Goal: Check status: Check status

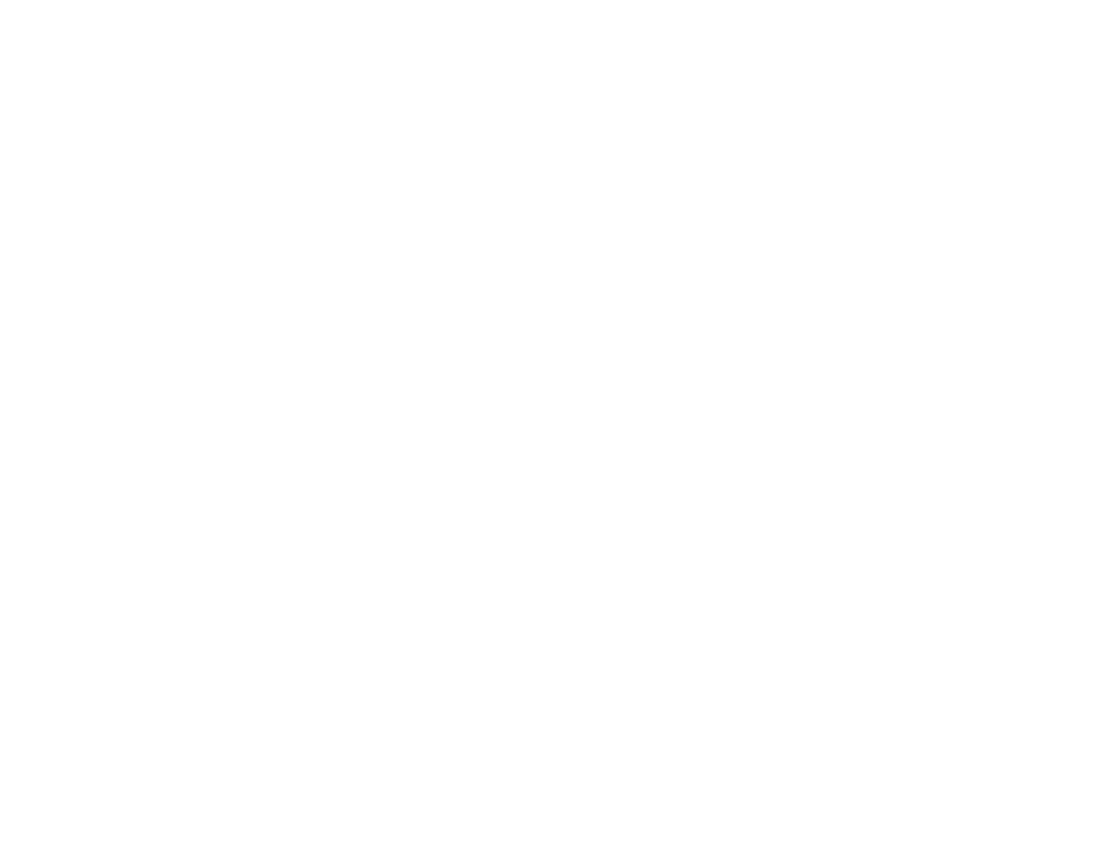
select select
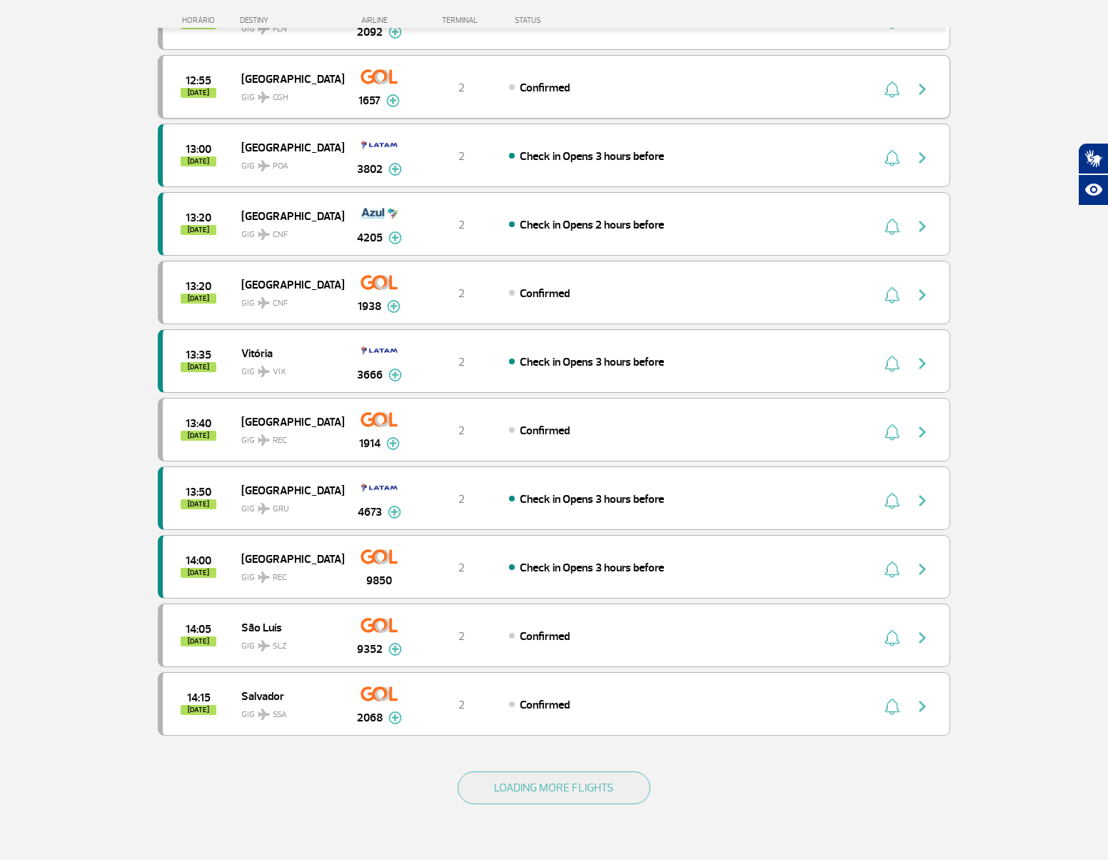
scroll to position [881, 0]
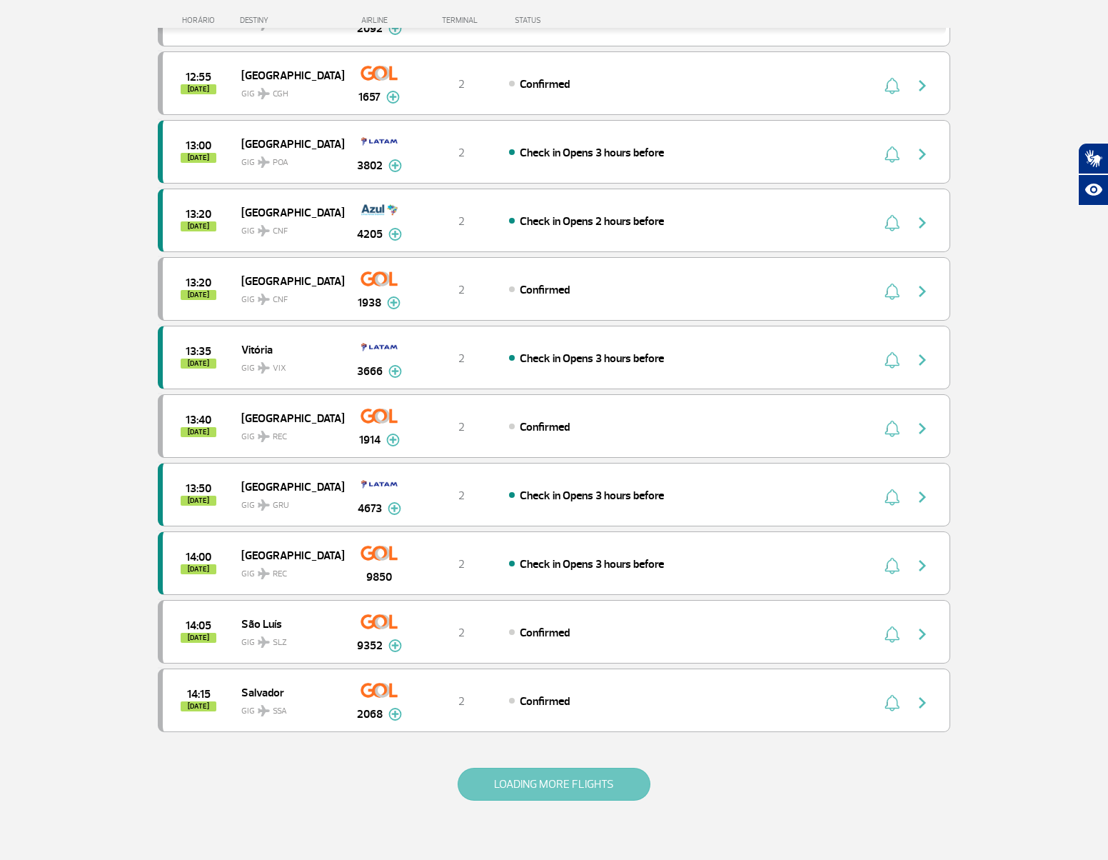
click at [596, 776] on button "LOADING MORE FLIGHTS" at bounding box center [554, 784] width 193 height 33
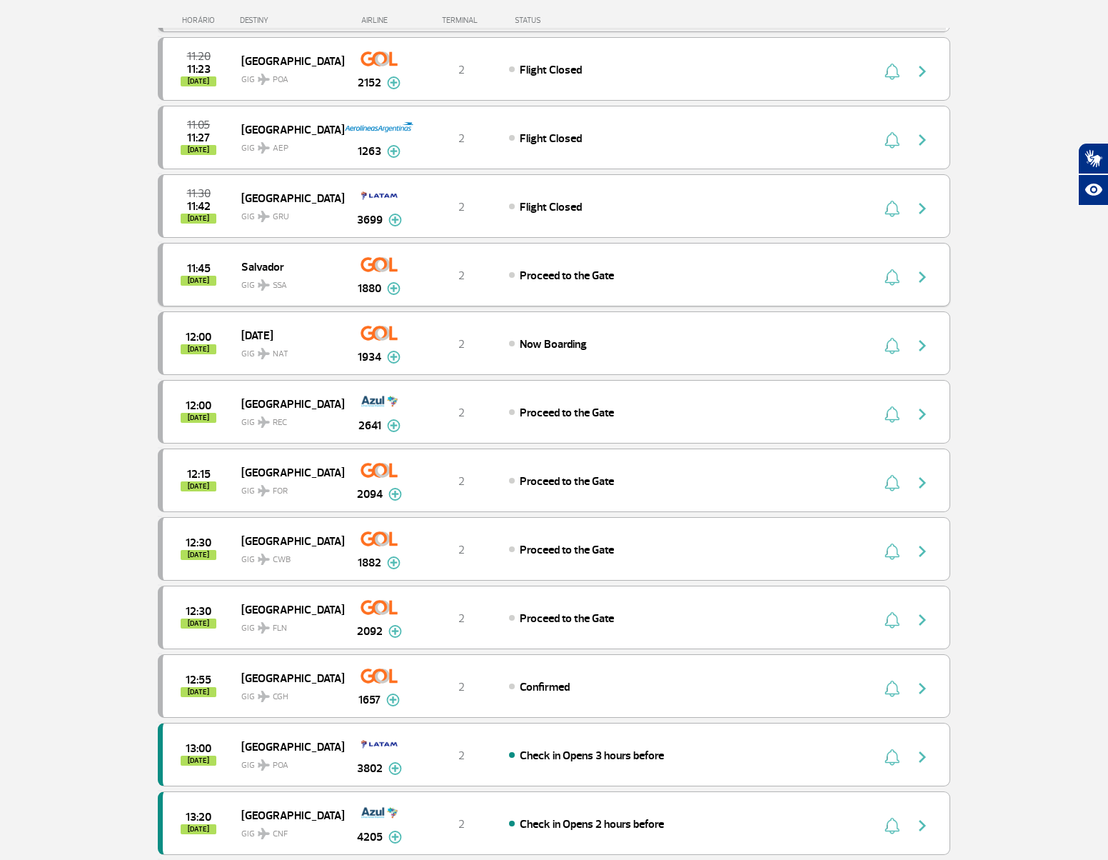
scroll to position [0, 0]
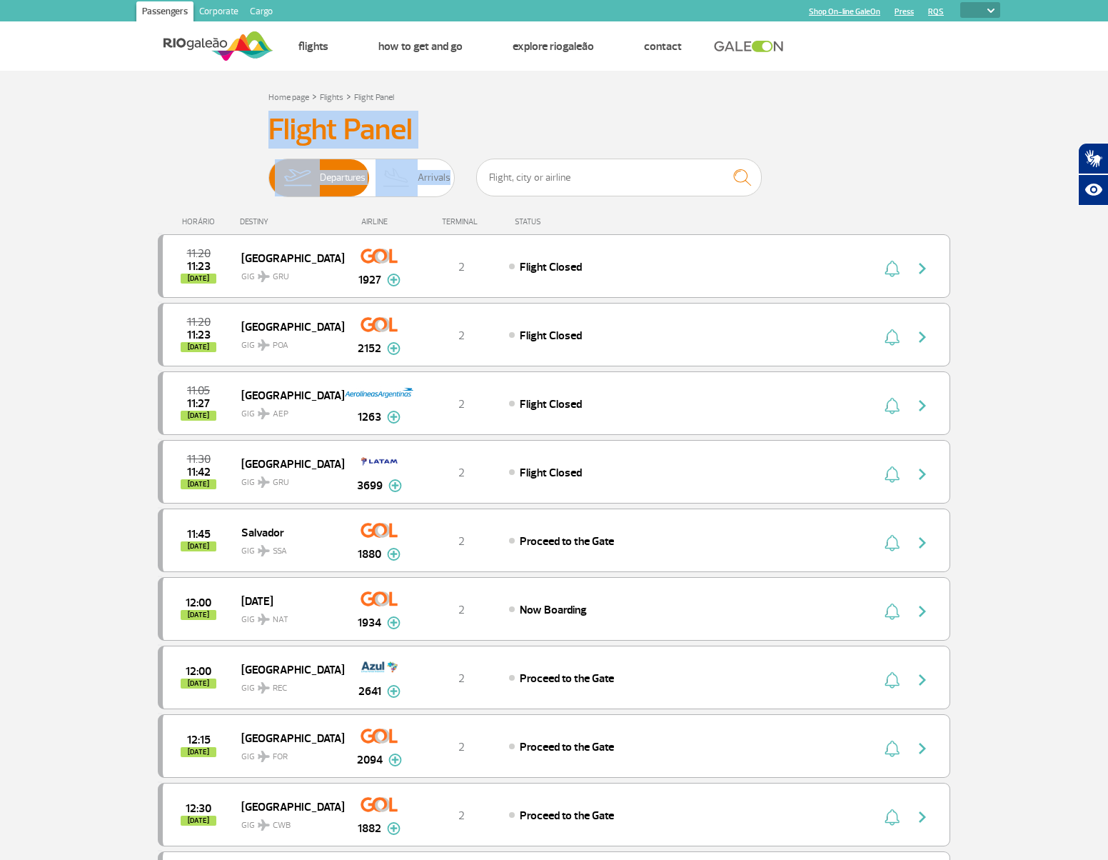
drag, startPoint x: 248, startPoint y: 129, endPoint x: 620, endPoint y: 164, distance: 372.9
click at [541, 117] on h3 "Flight Panel" at bounding box center [553, 130] width 571 height 36
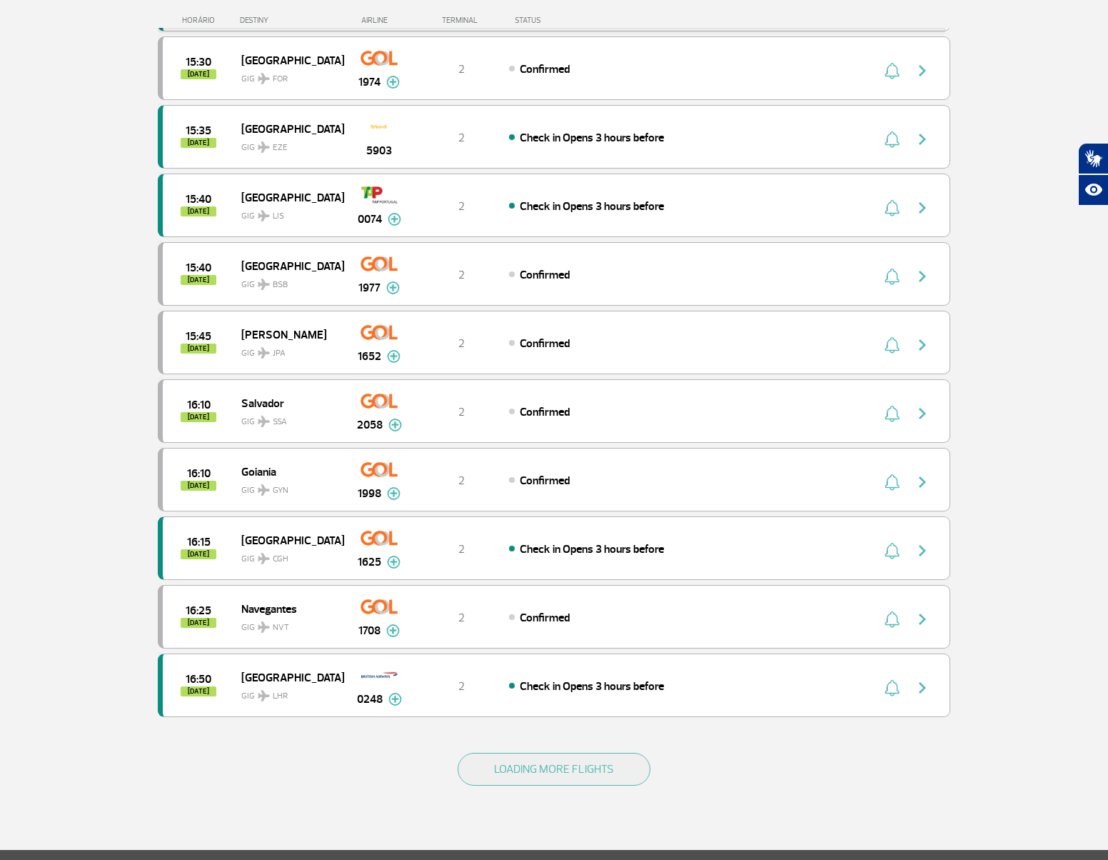
scroll to position [2246, 0]
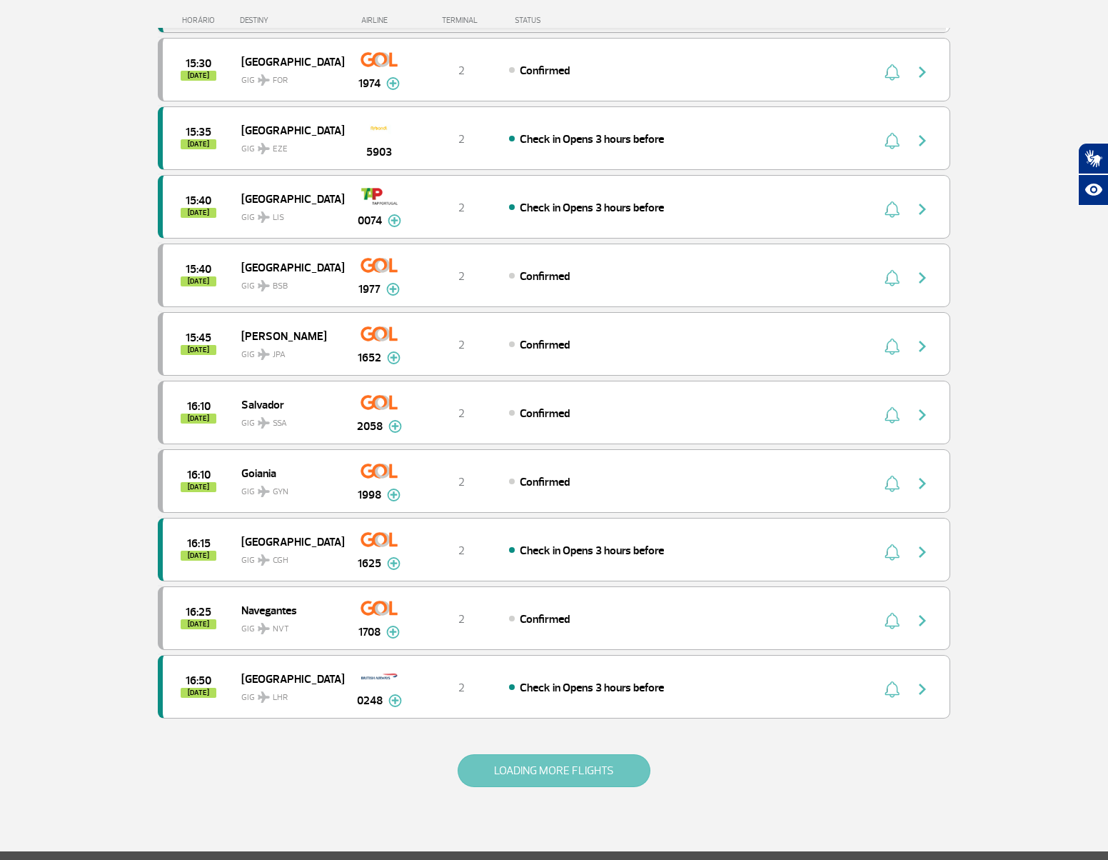
click at [515, 765] on button "LOADING MORE FLIGHTS" at bounding box center [554, 770] width 193 height 33
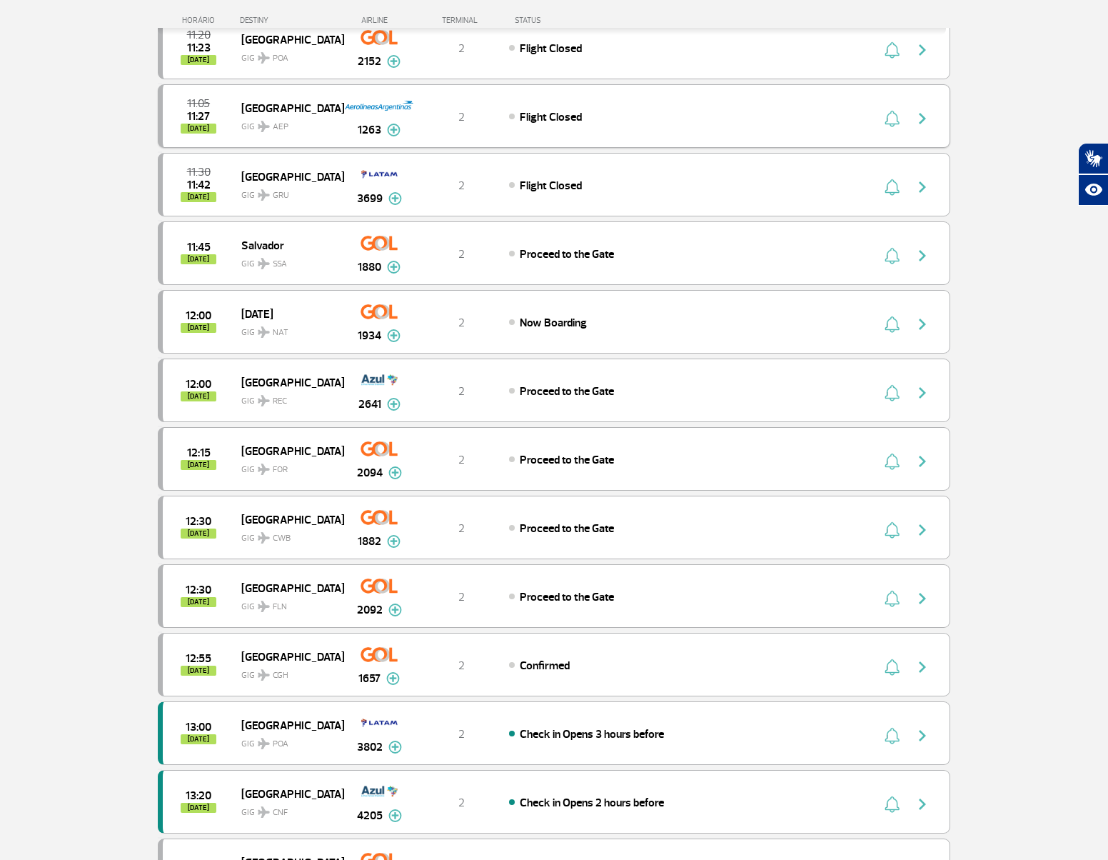
scroll to position [0, 0]
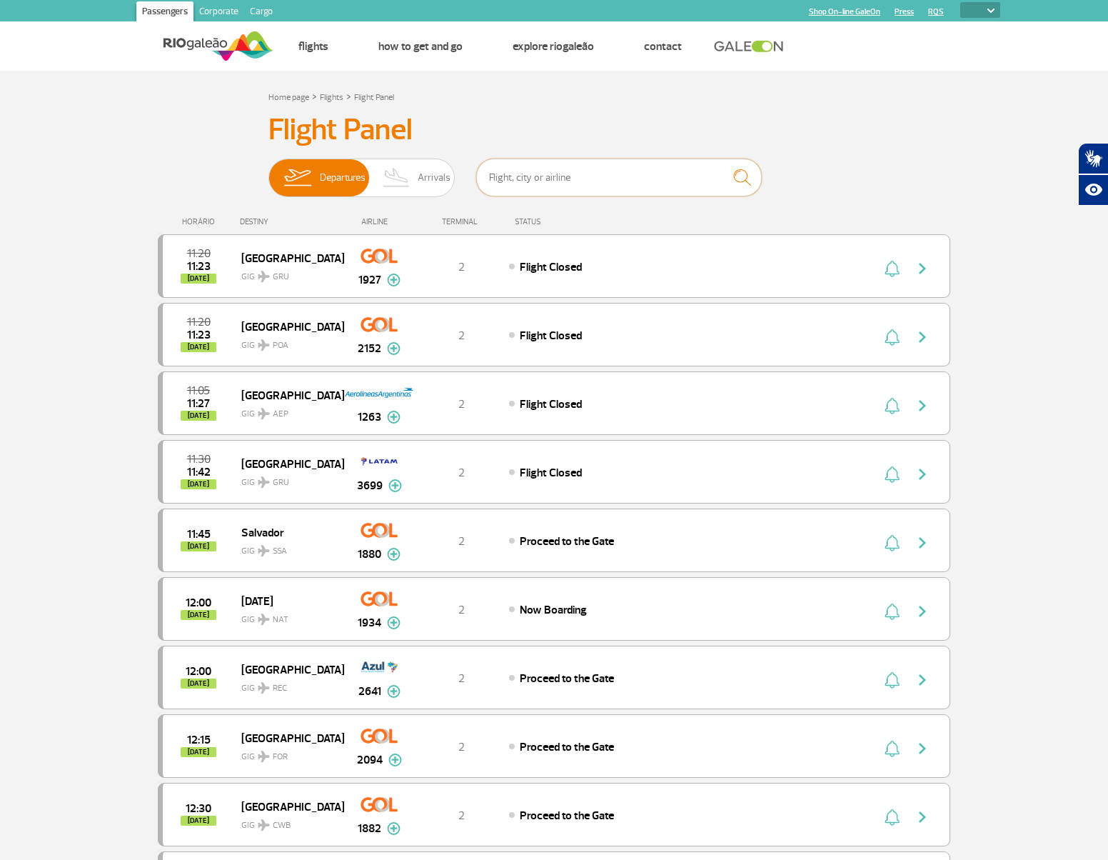
click at [613, 178] on input "text" at bounding box center [619, 178] width 286 height 38
click at [454, 127] on h3 "Flight Panel" at bounding box center [553, 130] width 571 height 36
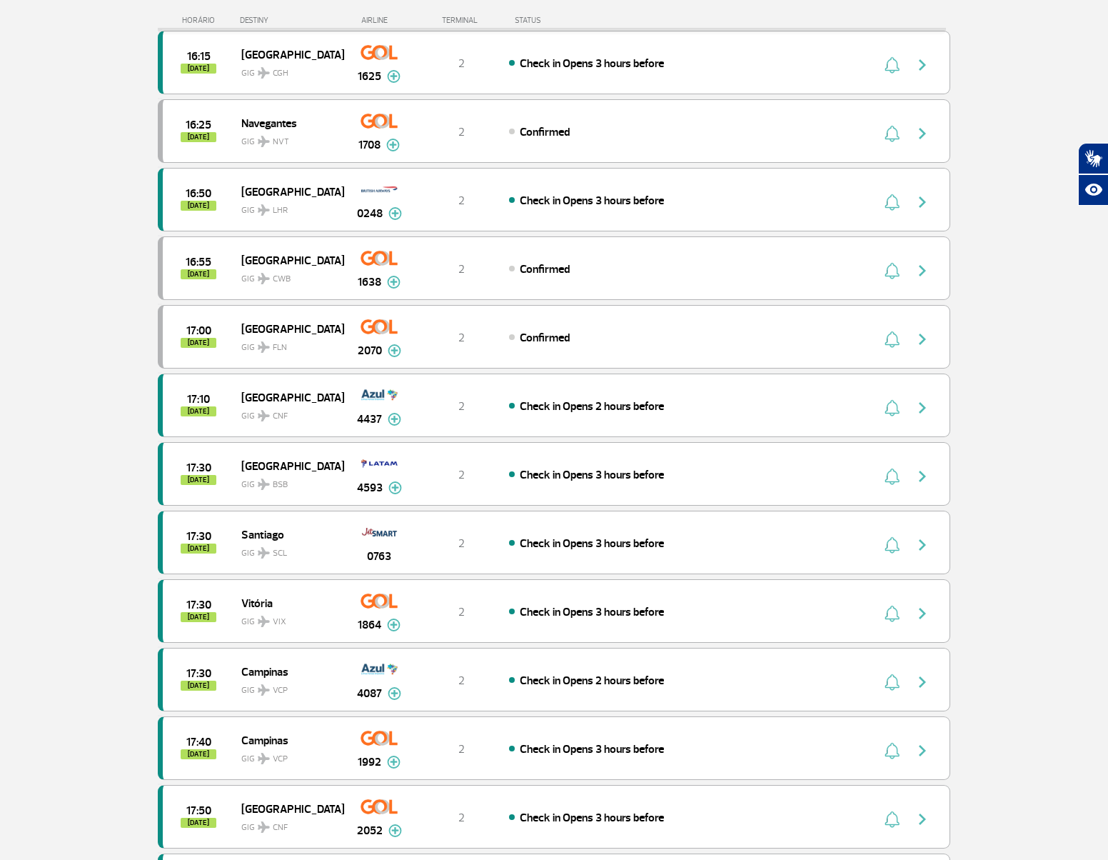
scroll to position [2740, 0]
